Goal: Use online tool/utility: Utilize a website feature to perform a specific function

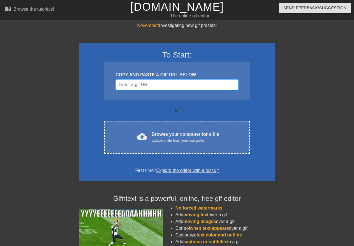
click at [143, 84] on input "Username" at bounding box center [177, 84] width 123 height 11
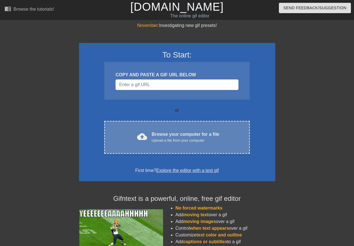
click at [162, 134] on div "Browse your computer for a file Upload a file from your computer" at bounding box center [186, 137] width 68 height 12
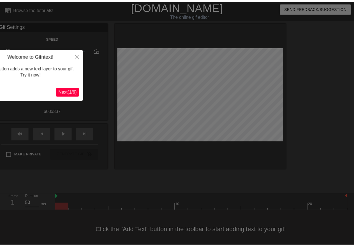
scroll to position [4, 0]
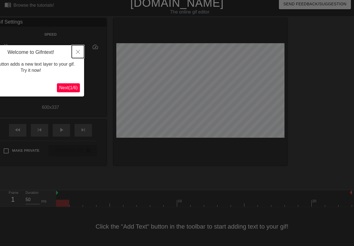
click at [77, 52] on icon "Close" at bounding box center [78, 52] width 4 height 4
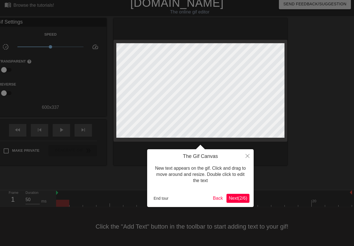
scroll to position [0, 0]
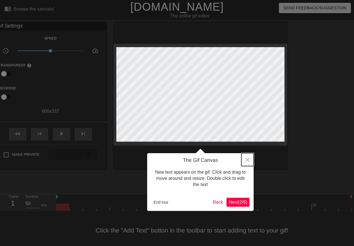
click at [248, 158] on icon "Close" at bounding box center [248, 160] width 4 height 4
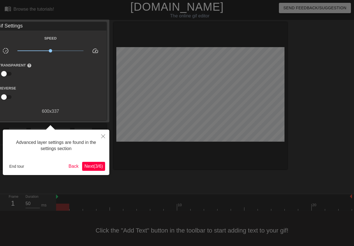
scroll to position [4, 0]
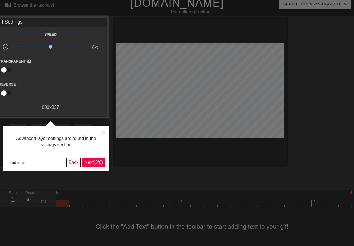
click at [72, 164] on button "Back" at bounding box center [74, 162] width 15 height 9
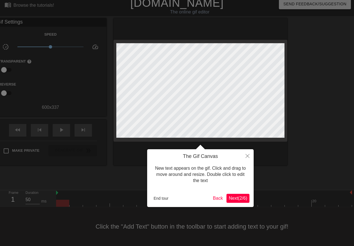
scroll to position [0, 0]
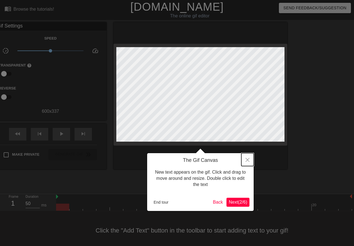
click at [248, 158] on icon "Close" at bounding box center [248, 160] width 4 height 4
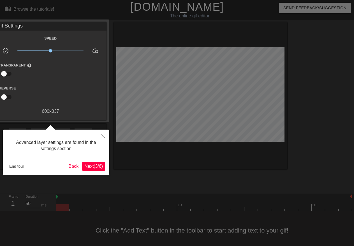
click at [248, 158] on div at bounding box center [177, 125] width 354 height 250
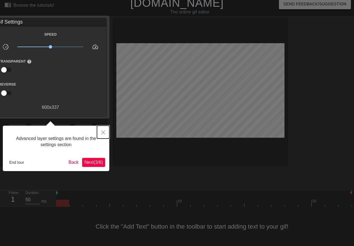
click at [103, 132] on icon "Close" at bounding box center [103, 132] width 4 height 4
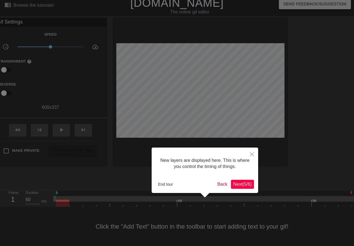
scroll to position [4, 0]
click at [251, 152] on button "Close" at bounding box center [252, 154] width 12 height 13
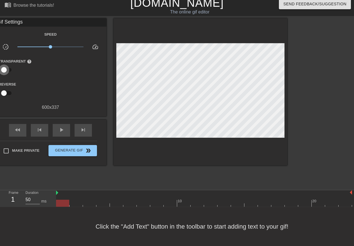
click at [8, 69] on input "checkbox" at bounding box center [4, 70] width 32 height 11
checkbox input "true"
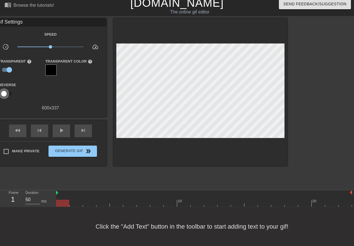
click at [9, 92] on input "checkbox" at bounding box center [4, 93] width 32 height 11
checkbox input "true"
type input "800"
click at [3, 92] on input "checkbox" at bounding box center [9, 93] width 32 height 11
checkbox input "false"
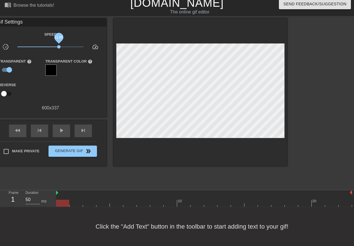
drag, startPoint x: 51, startPoint y: 46, endPoint x: 59, endPoint y: 47, distance: 8.2
click at [59, 47] on span "x1.80" at bounding box center [58, 46] width 3 height 3
click at [62, 134] on div "play_arrow" at bounding box center [61, 131] width 17 height 13
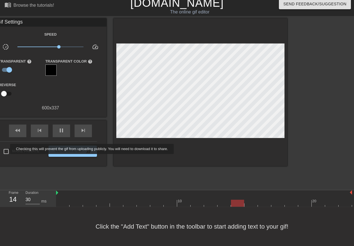
type input "50"
click at [6, 149] on input "Make Private" at bounding box center [6, 152] width 12 height 12
checkbox input "true"
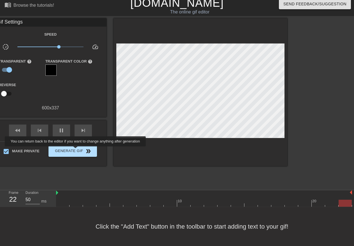
type input "800"
click at [76, 150] on span "Generate Gif double_arrow" at bounding box center [73, 151] width 44 height 7
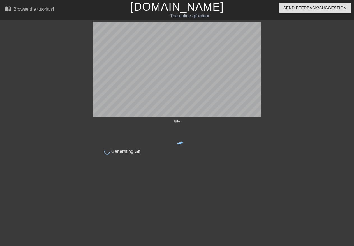
scroll to position [0, 0]
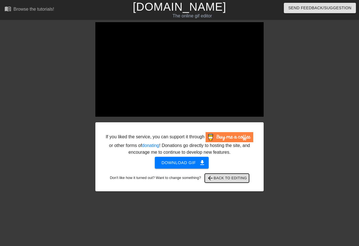
click at [223, 176] on span "arrow_back Back to Editing" at bounding box center [227, 178] width 40 height 7
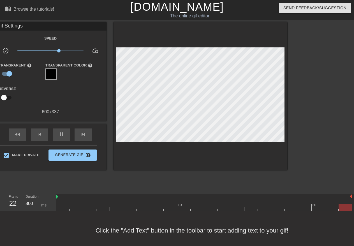
click at [19, 28] on div "Gif Settings" at bounding box center [50, 26] width 112 height 8
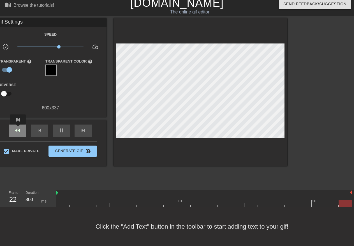
click at [18, 129] on span "fast_rewind" at bounding box center [17, 130] width 7 height 7
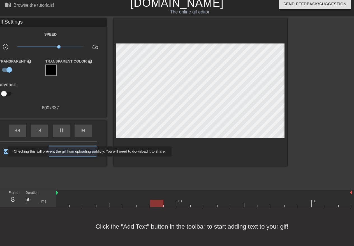
type input "170"
click at [4, 152] on input "Make Private" at bounding box center [6, 152] width 12 height 12
checkbox input "false"
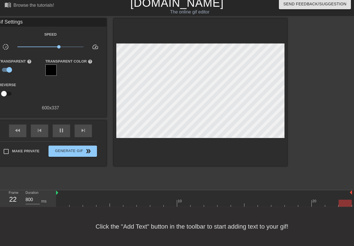
click at [13, 21] on div "Gif Settings" at bounding box center [50, 22] width 112 height 8
type input "800"
click at [5, 70] on input "checkbox" at bounding box center [9, 70] width 32 height 11
checkbox input "false"
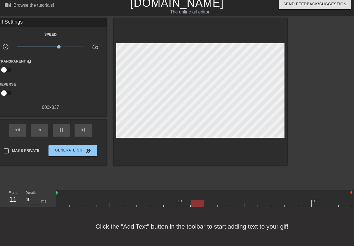
click at [40, 24] on div "Gif Settings" at bounding box center [50, 22] width 112 height 8
click at [321, 2] on span "Send Feedback/Suggestion" at bounding box center [315, 4] width 63 height 7
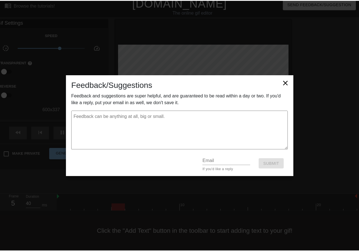
scroll to position [0, 0]
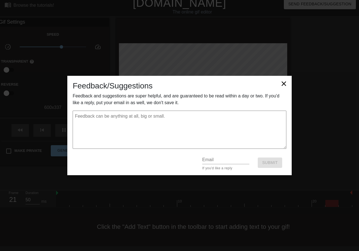
type input "800"
click at [284, 83] on icon at bounding box center [284, 84] width 8 height 8
type textarea "x"
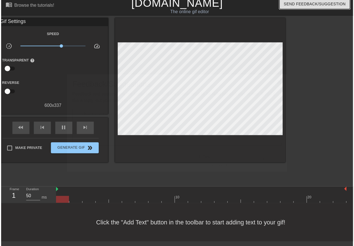
scroll to position [4, 0]
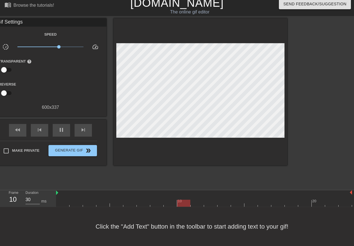
drag, startPoint x: 251, startPoint y: 232, endPoint x: 305, endPoint y: 186, distance: 70.9
click at [255, 229] on div "Click the "Add Text" button in the toolbar to start adding text to your gif!" at bounding box center [177, 226] width 354 height 39
click at [303, 205] on div at bounding box center [204, 203] width 296 height 7
type input "50"
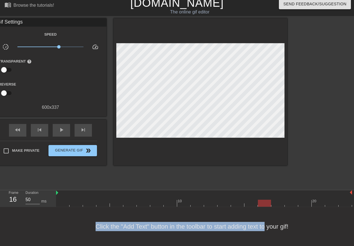
drag, startPoint x: 302, startPoint y: 205, endPoint x: 270, endPoint y: 208, distance: 31.8
click at [270, 208] on div "menu_book Browse the tutorials! [DOMAIN_NAME] The online gif editor Send Feedba…" at bounding box center [177, 121] width 354 height 250
